Goal: Task Accomplishment & Management: Complete application form

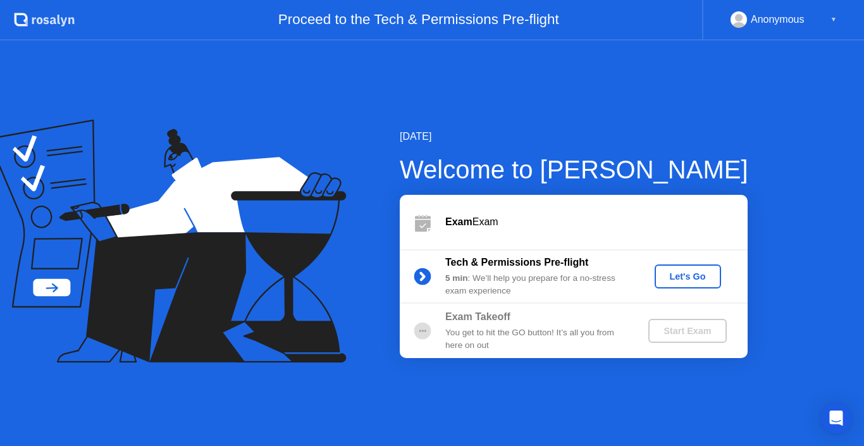
click at [681, 273] on div "Let's Go" at bounding box center [688, 276] width 56 height 10
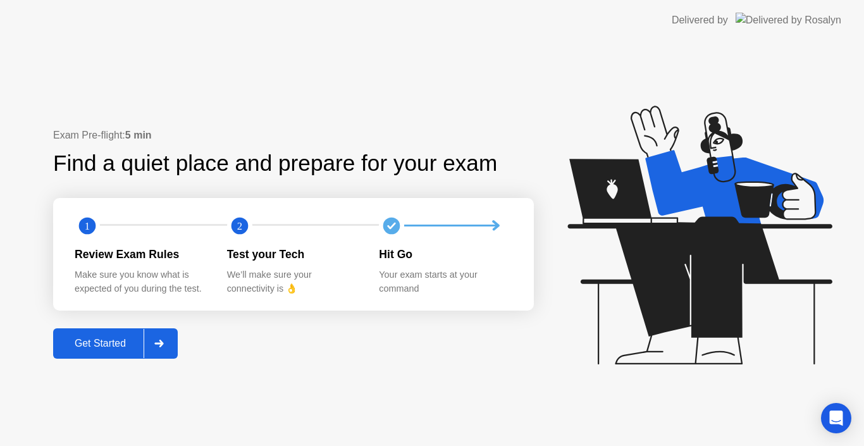
click at [109, 349] on div "Get Started" at bounding box center [100, 343] width 87 height 11
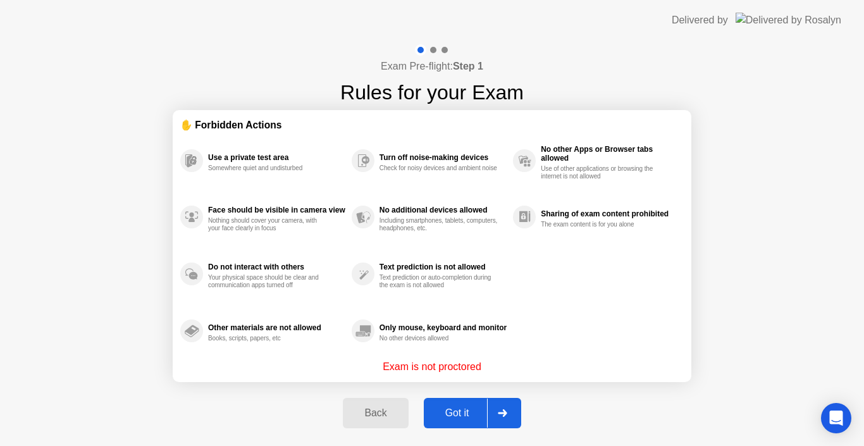
click at [449, 416] on div "Got it" at bounding box center [457, 412] width 59 height 11
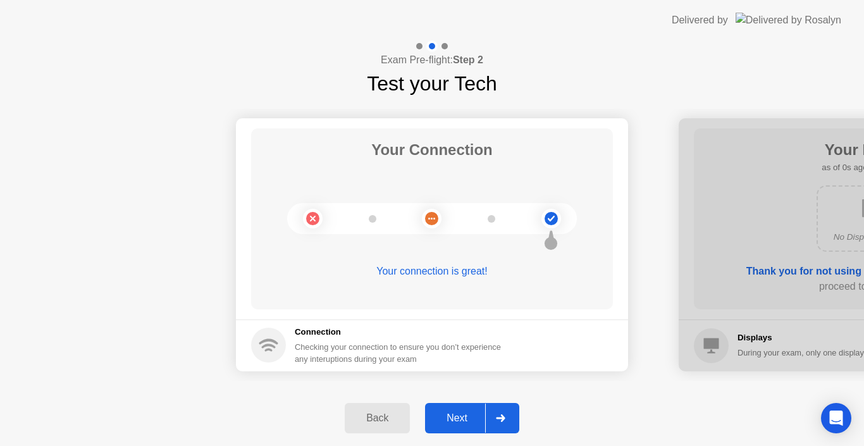
click at [459, 421] on div "Next" at bounding box center [457, 417] width 56 height 11
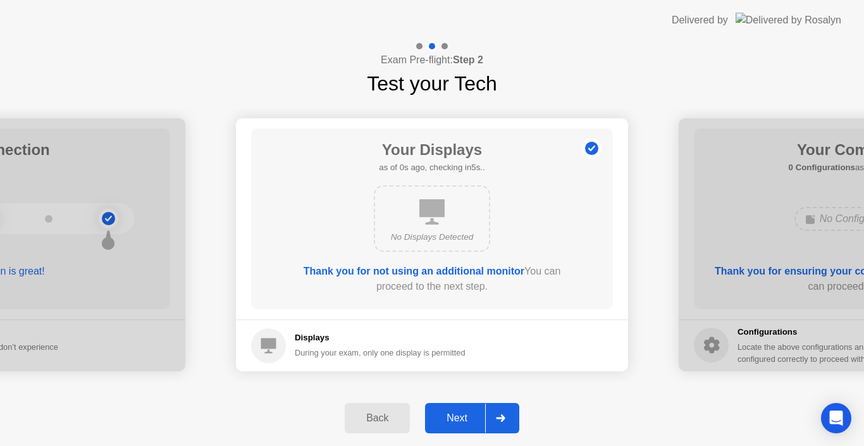
click at [459, 414] on div "Next" at bounding box center [457, 417] width 56 height 11
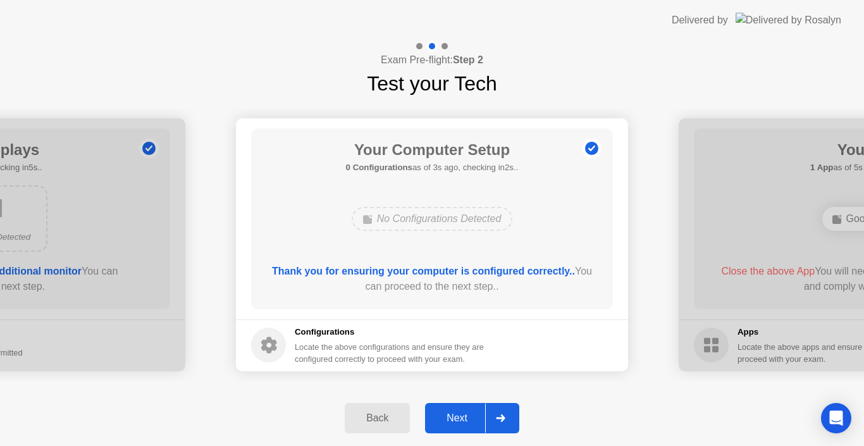
click at [459, 414] on div "Next" at bounding box center [457, 417] width 56 height 11
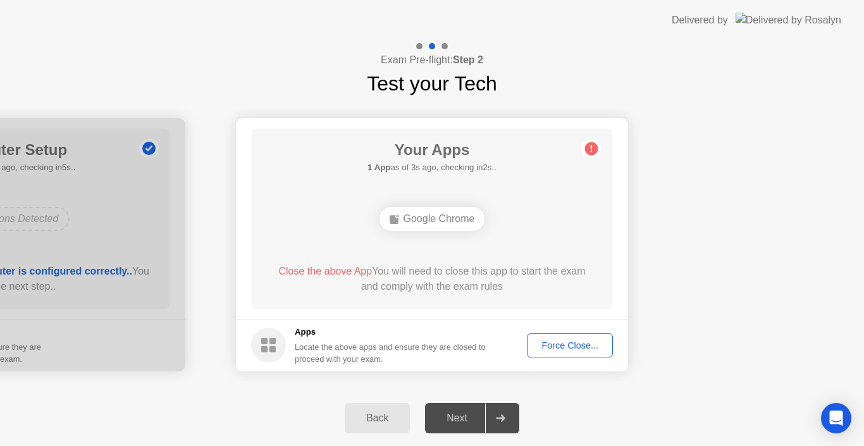
click at [554, 340] on div "Force Close..." at bounding box center [569, 345] width 77 height 10
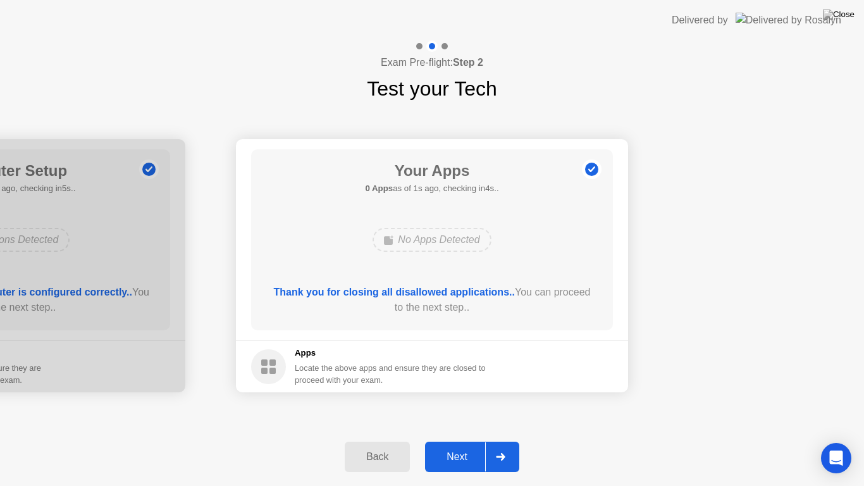
click at [467, 445] on div "Next" at bounding box center [457, 456] width 56 height 11
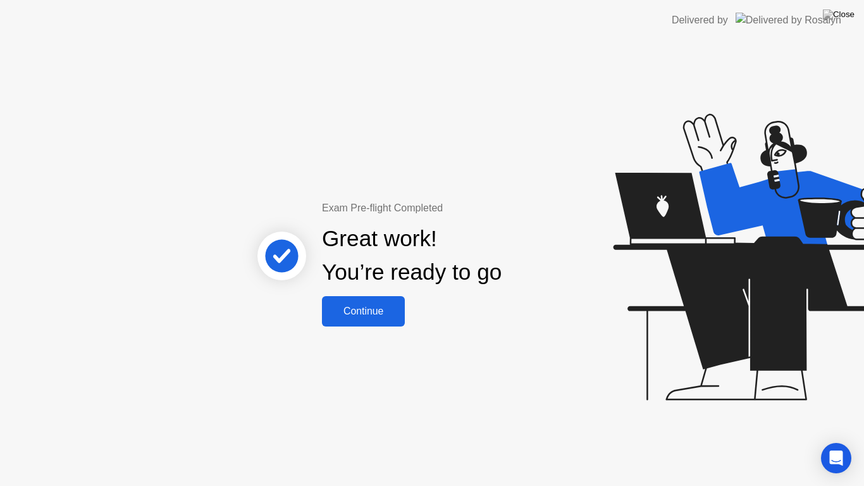
click at [371, 311] on div "Continue" at bounding box center [363, 311] width 75 height 11
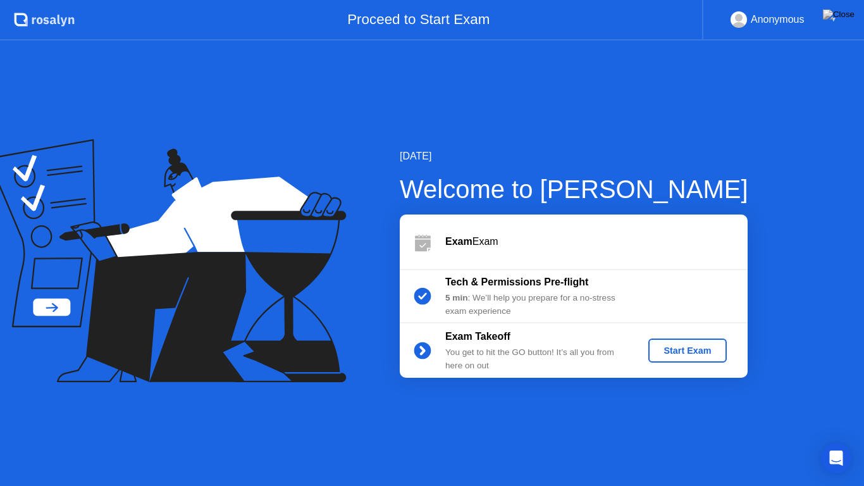
click at [679, 355] on div "Start Exam" at bounding box center [687, 350] width 68 height 10
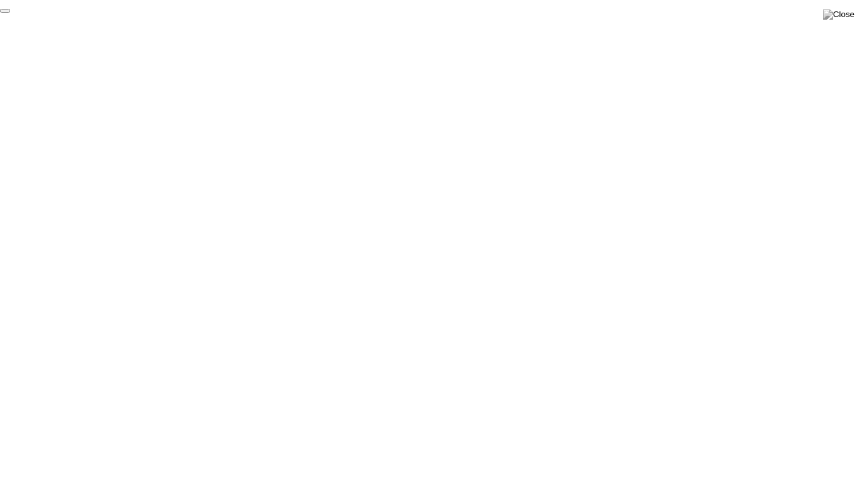
click div "End Proctoring Session"
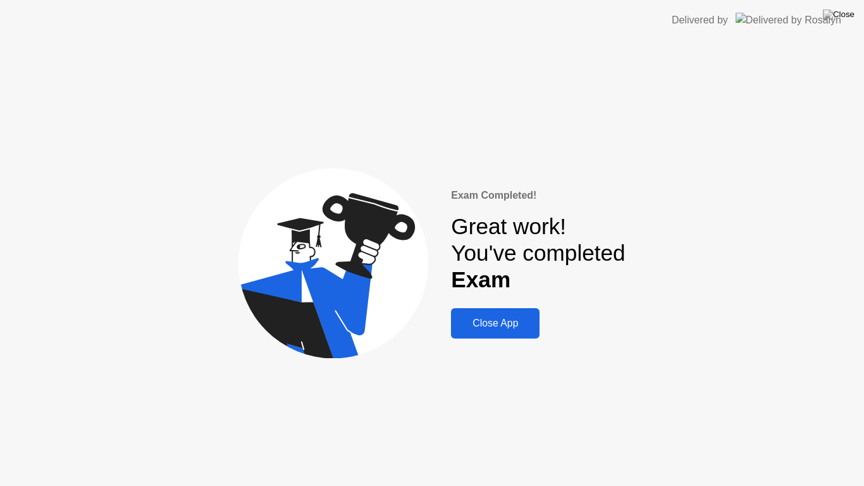
click at [508, 328] on div "Close App" at bounding box center [495, 323] width 81 height 11
